Goal: Entertainment & Leisure: Consume media (video, audio)

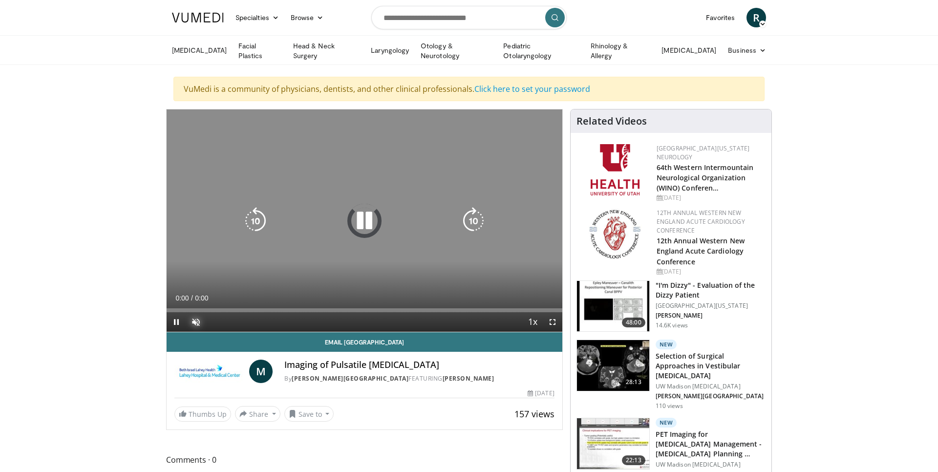
click at [198, 318] on span "Video Player" at bounding box center [196, 322] width 20 height 20
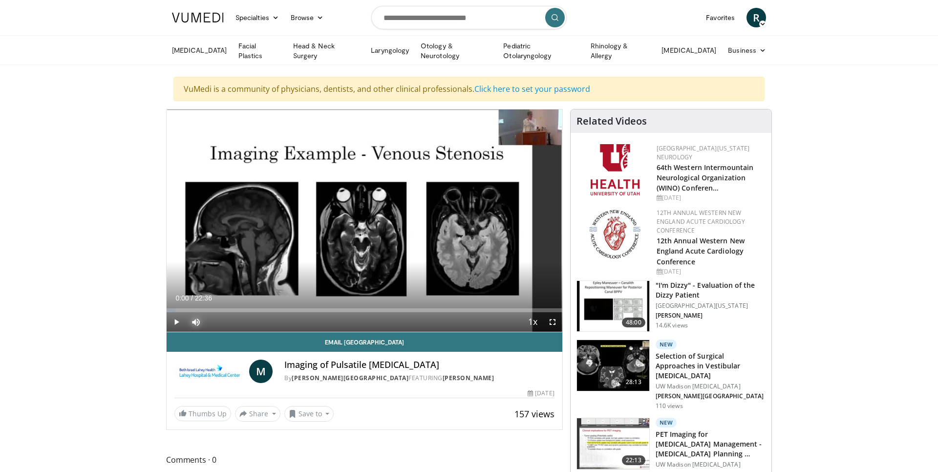
scroll to position [3, 0]
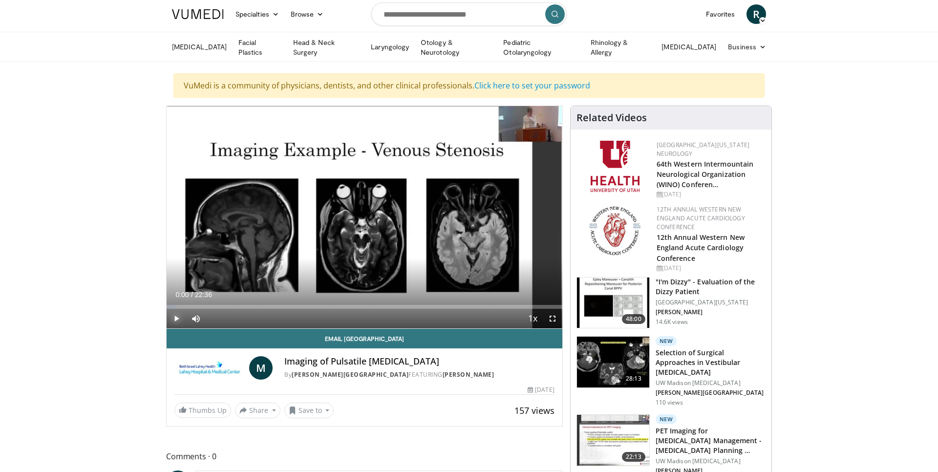
click at [178, 322] on span "Video Player" at bounding box center [177, 319] width 20 height 20
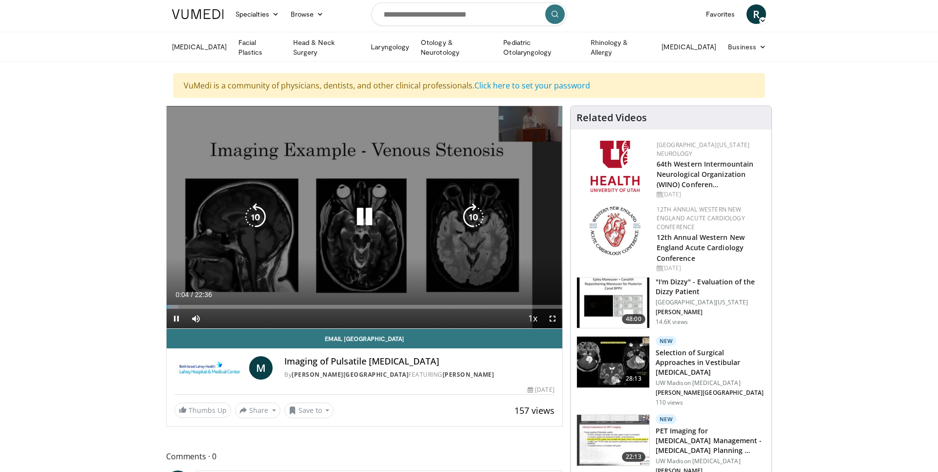
drag, startPoint x: 503, startPoint y: 139, endPoint x: 453, endPoint y: 159, distance: 53.7
click at [453, 159] on div "10 seconds Tap to unmute" at bounding box center [365, 217] width 396 height 222
click at [500, 132] on div "10 seconds Tap to unmute" at bounding box center [365, 217] width 396 height 222
drag, startPoint x: 501, startPoint y: 109, endPoint x: 493, endPoint y: 137, distance: 28.5
click at [489, 113] on div "10 seconds Tap to unmute" at bounding box center [365, 217] width 396 height 222
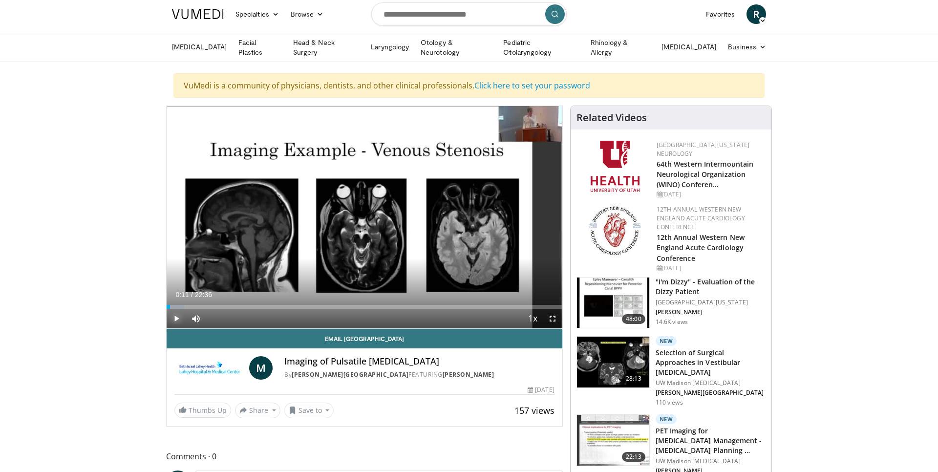
click at [177, 317] on span "Video Player" at bounding box center [177, 319] width 20 height 20
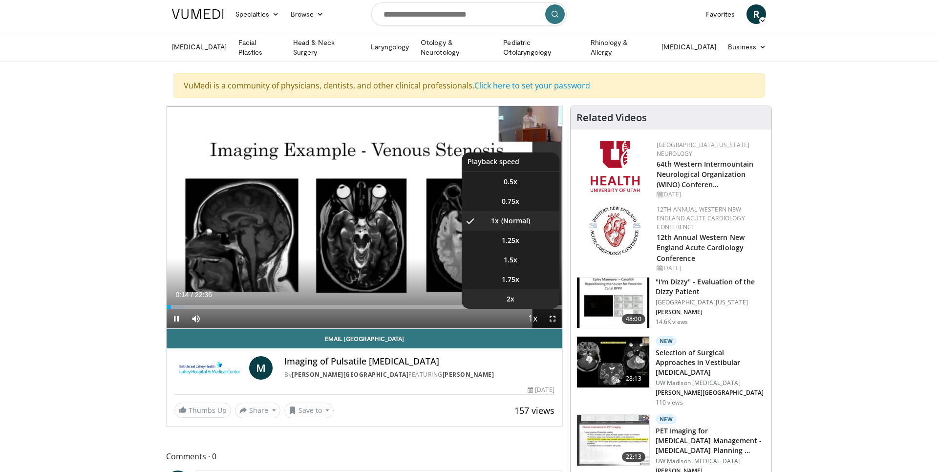
click at [513, 297] on span "2x" at bounding box center [511, 299] width 8 height 10
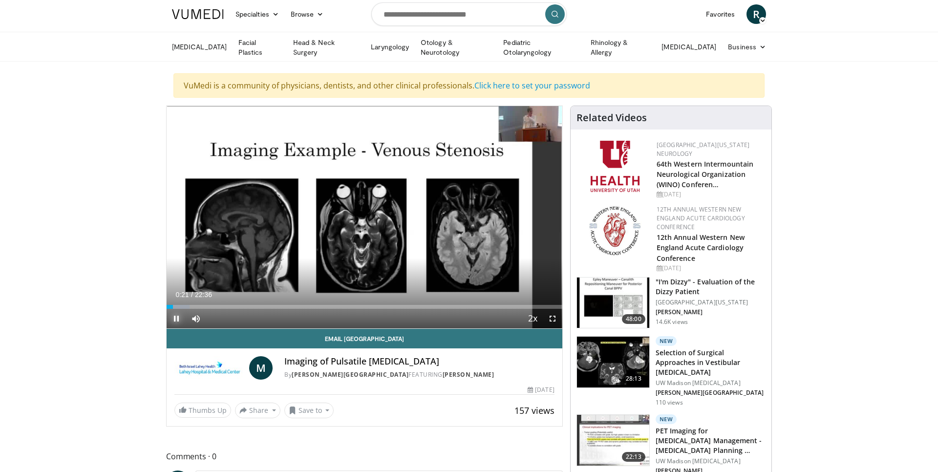
click at [177, 318] on span "Video Player" at bounding box center [177, 319] width 20 height 20
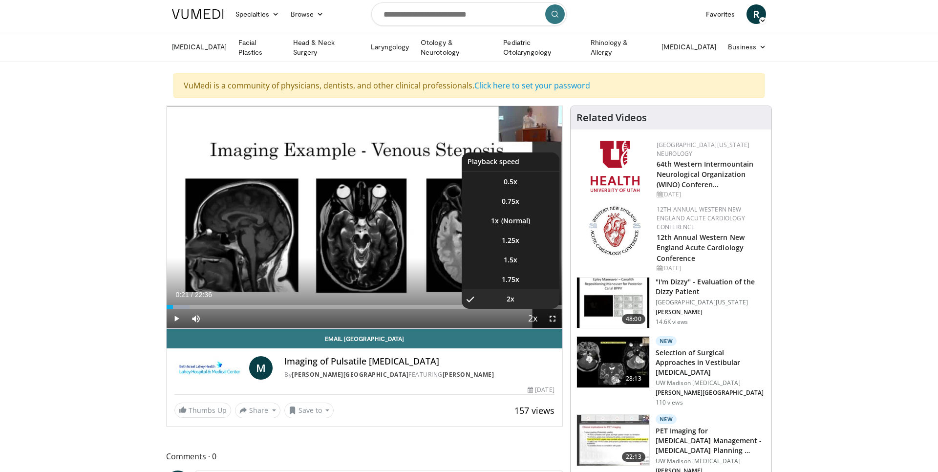
click at [533, 316] on span "Video Player" at bounding box center [533, 319] width 14 height 20
click at [520, 221] on li "1x" at bounding box center [511, 221] width 98 height 20
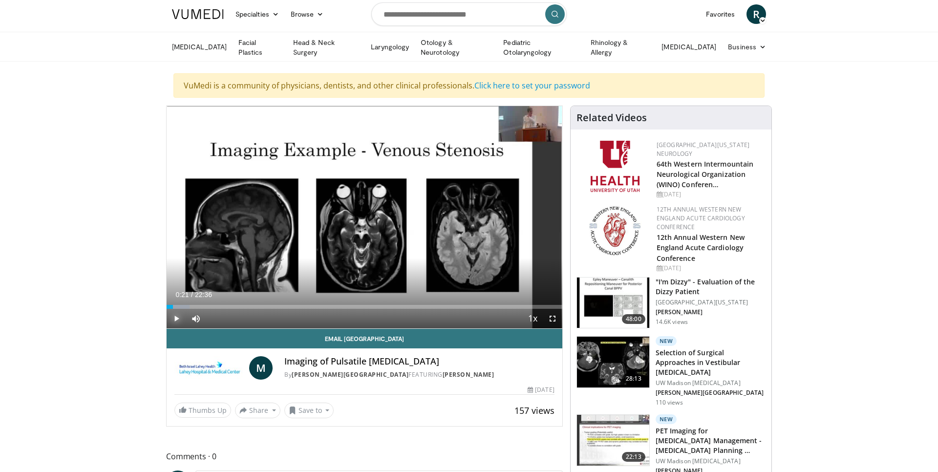
click at [175, 317] on span "Video Player" at bounding box center [177, 319] width 20 height 20
click at [554, 316] on span "Video Player" at bounding box center [553, 319] width 20 height 20
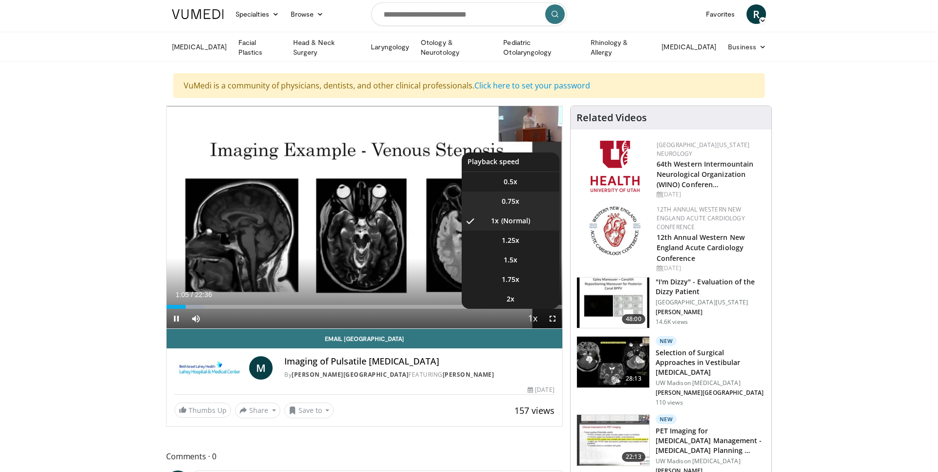
click at [514, 194] on li "0.75x" at bounding box center [511, 202] width 98 height 20
click at [513, 220] on li "1x" at bounding box center [511, 221] width 98 height 20
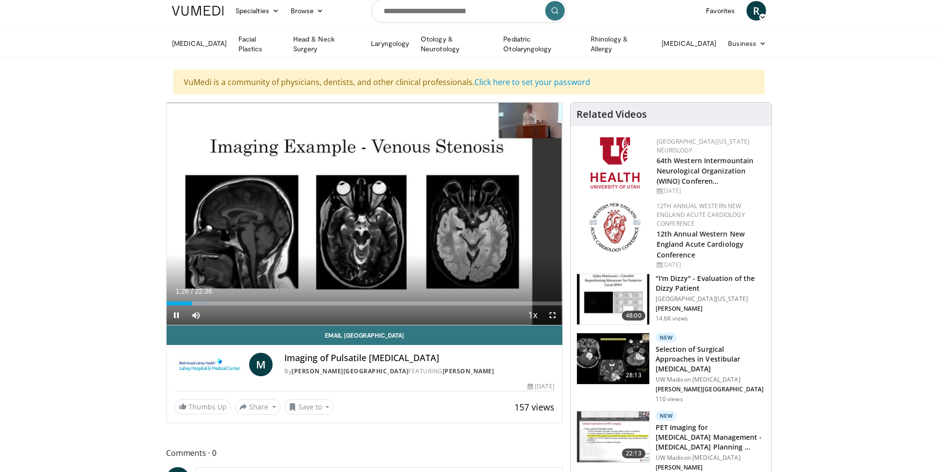
scroll to position [5, 0]
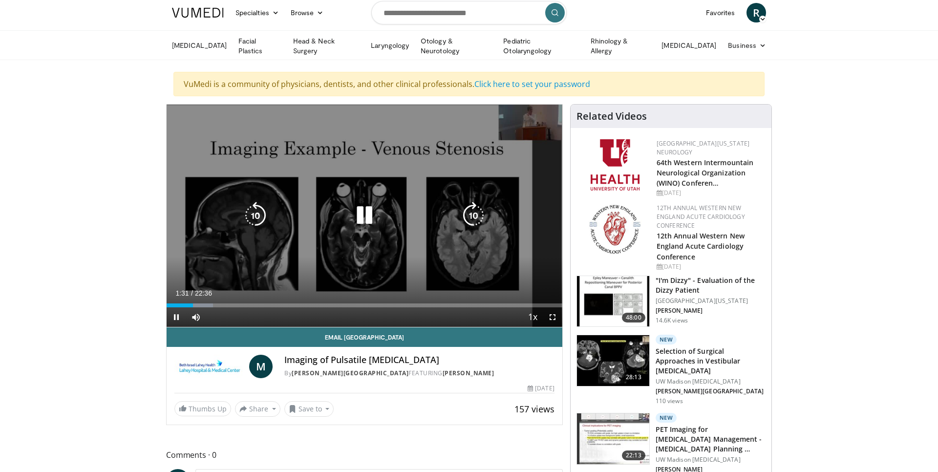
click at [361, 208] on icon "Video Player" at bounding box center [364, 215] width 27 height 27
click at [349, 185] on div "10 seconds Tap to unmute" at bounding box center [365, 216] width 396 height 222
click at [361, 211] on icon "Video Player" at bounding box center [364, 215] width 27 height 27
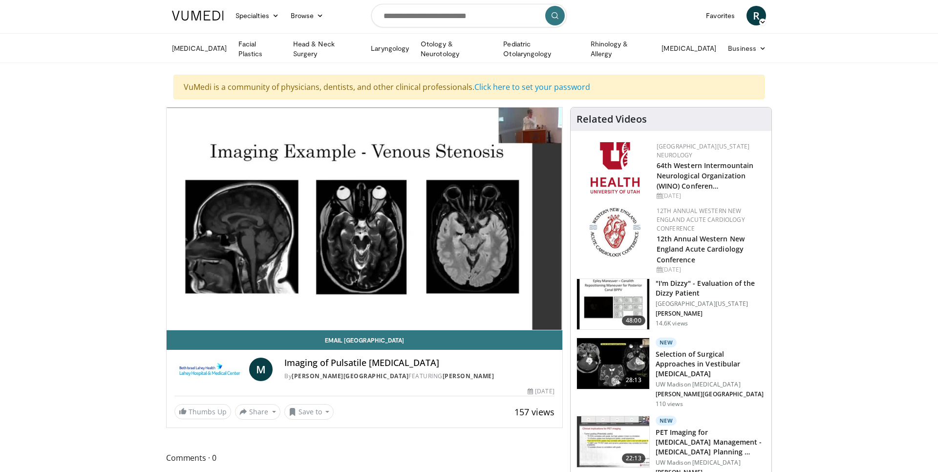
scroll to position [3, 0]
